Goal: Task Accomplishment & Management: Use online tool/utility

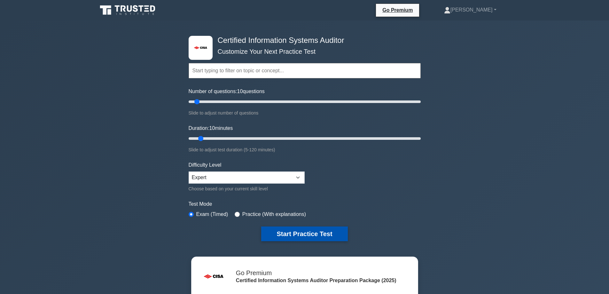
click at [322, 233] on button "Start Practice Test" at bounding box center [304, 233] width 86 height 15
click at [295, 232] on button "Start Practice Test" at bounding box center [304, 233] width 86 height 15
